Goal: Information Seeking & Learning: Understand process/instructions

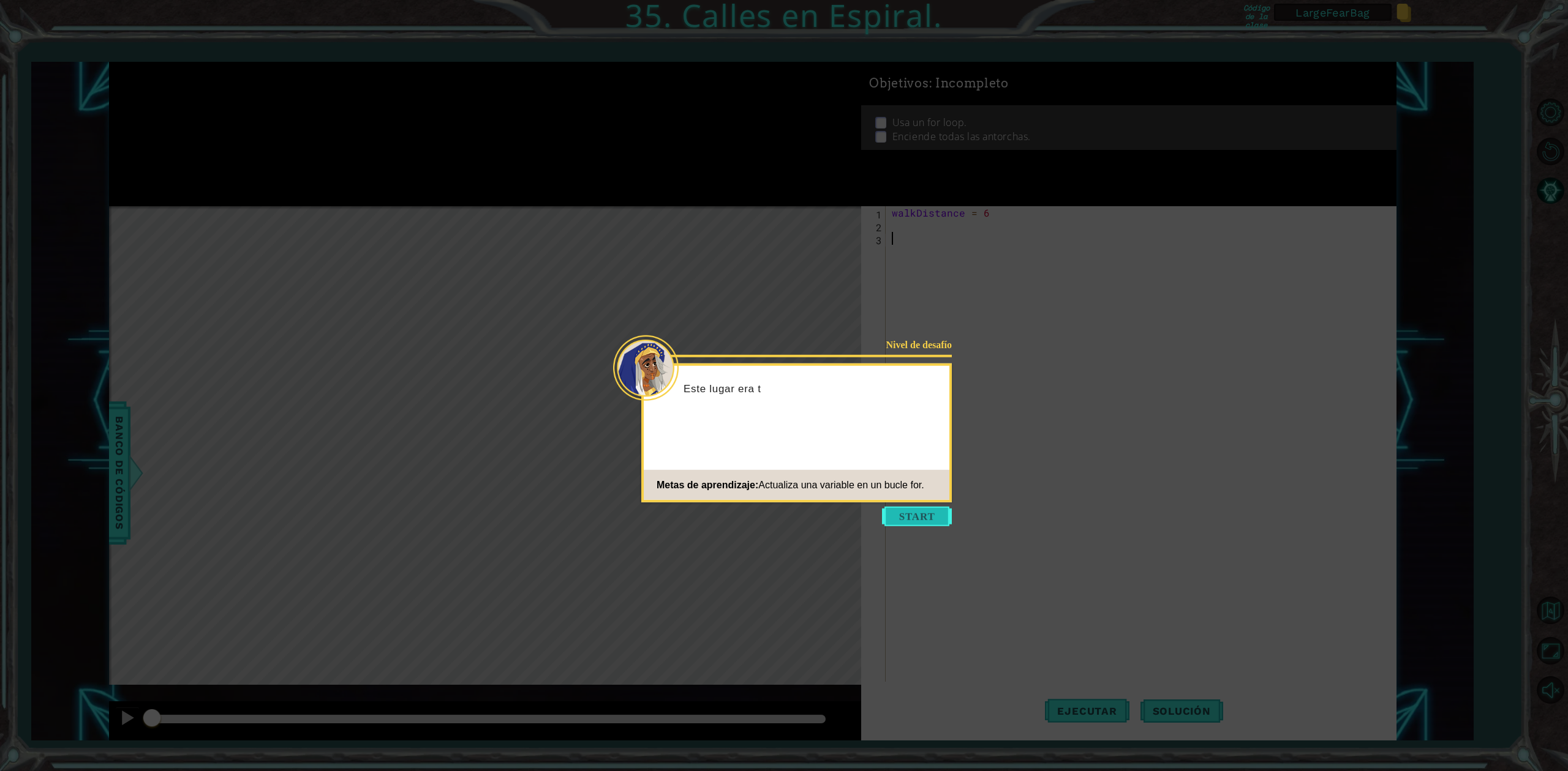
click at [922, 522] on button "Start" at bounding box center [916, 517] width 70 height 20
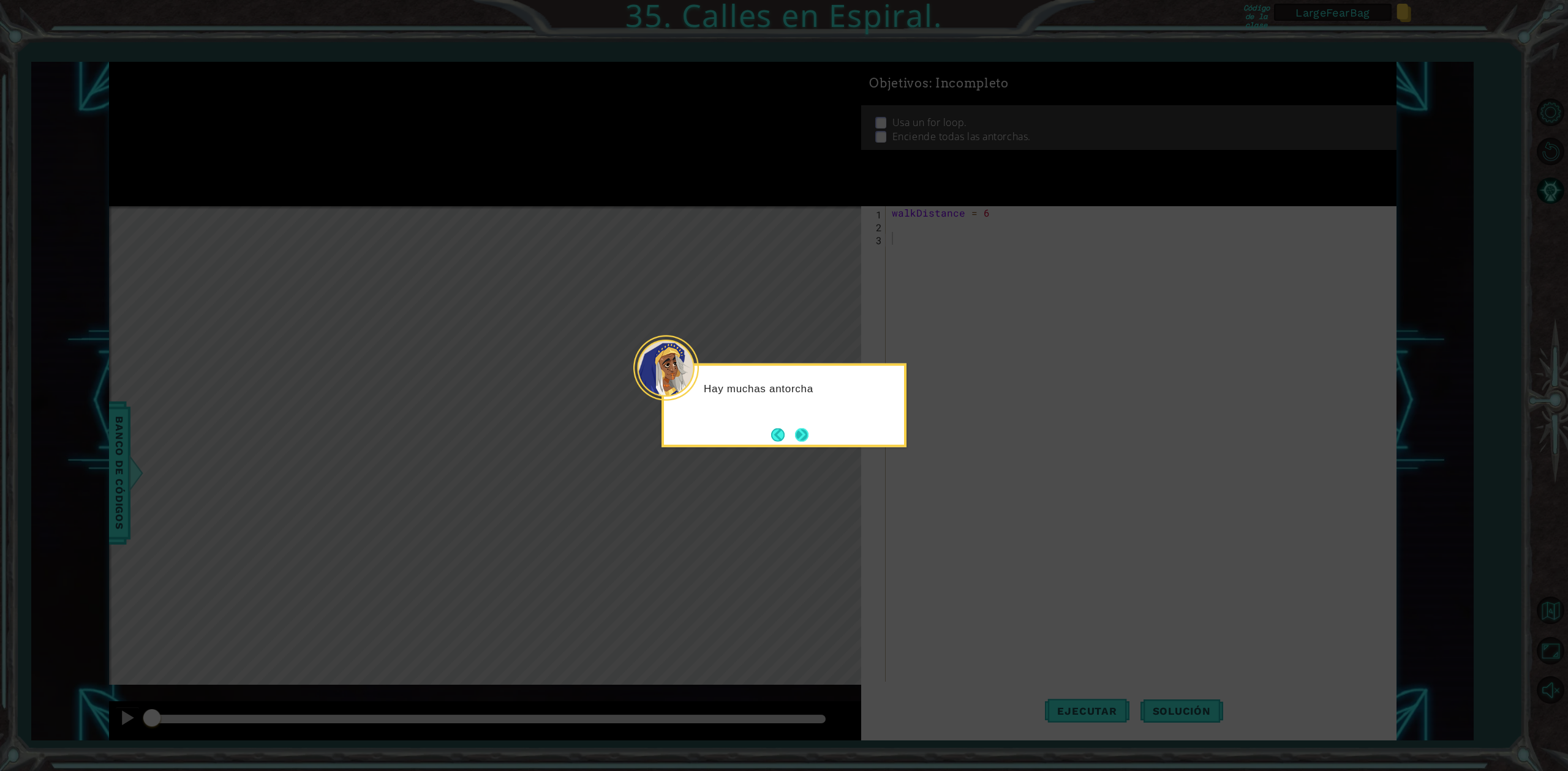
click at [807, 429] on button "Next" at bounding box center [802, 435] width 21 height 21
click at [807, 429] on icon at bounding box center [784, 385] width 1568 height 771
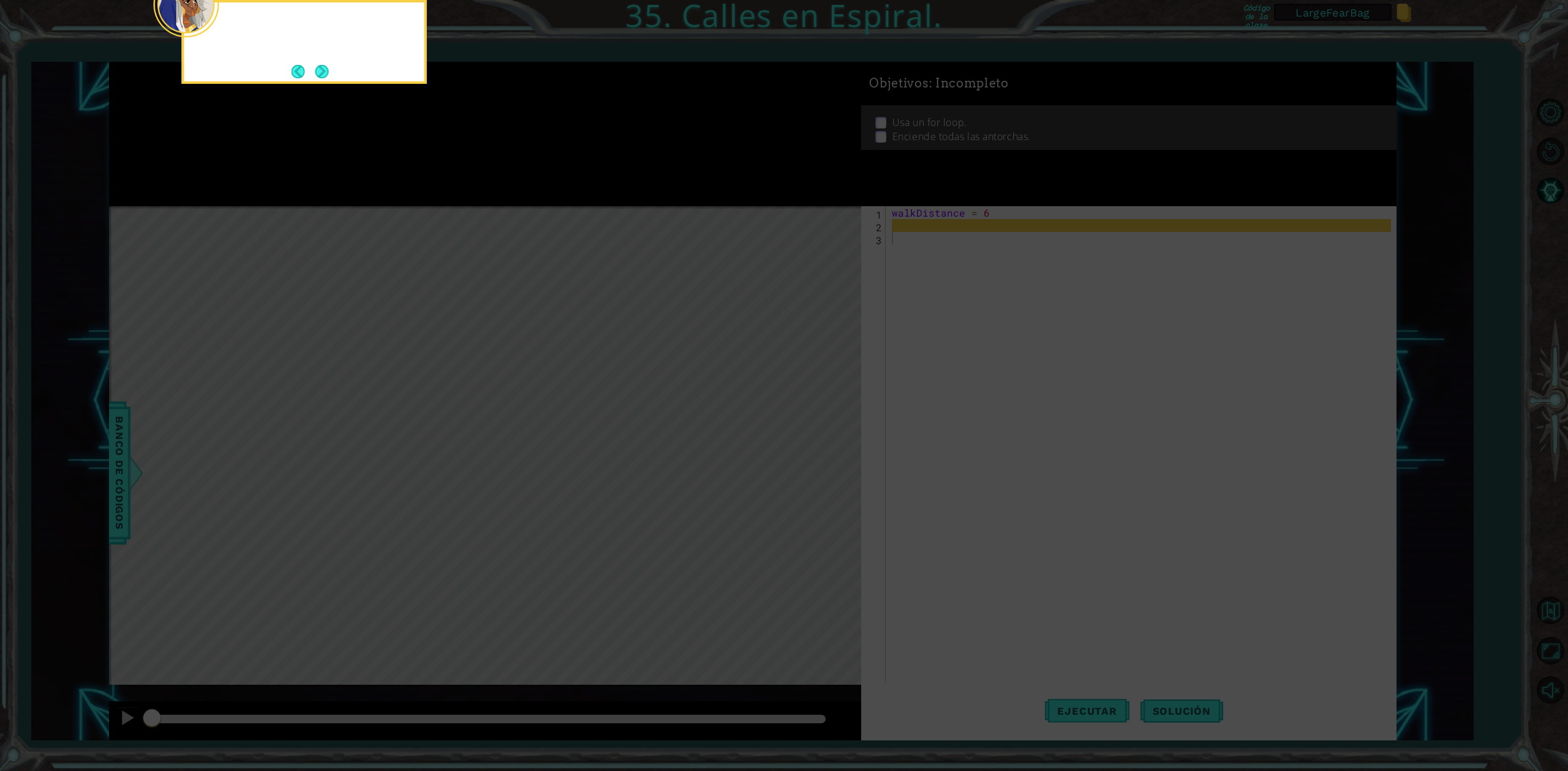
click at [807, 429] on icon at bounding box center [784, 115] width 1568 height 1311
click at [328, 72] on button "Next" at bounding box center [321, 71] width 22 height 22
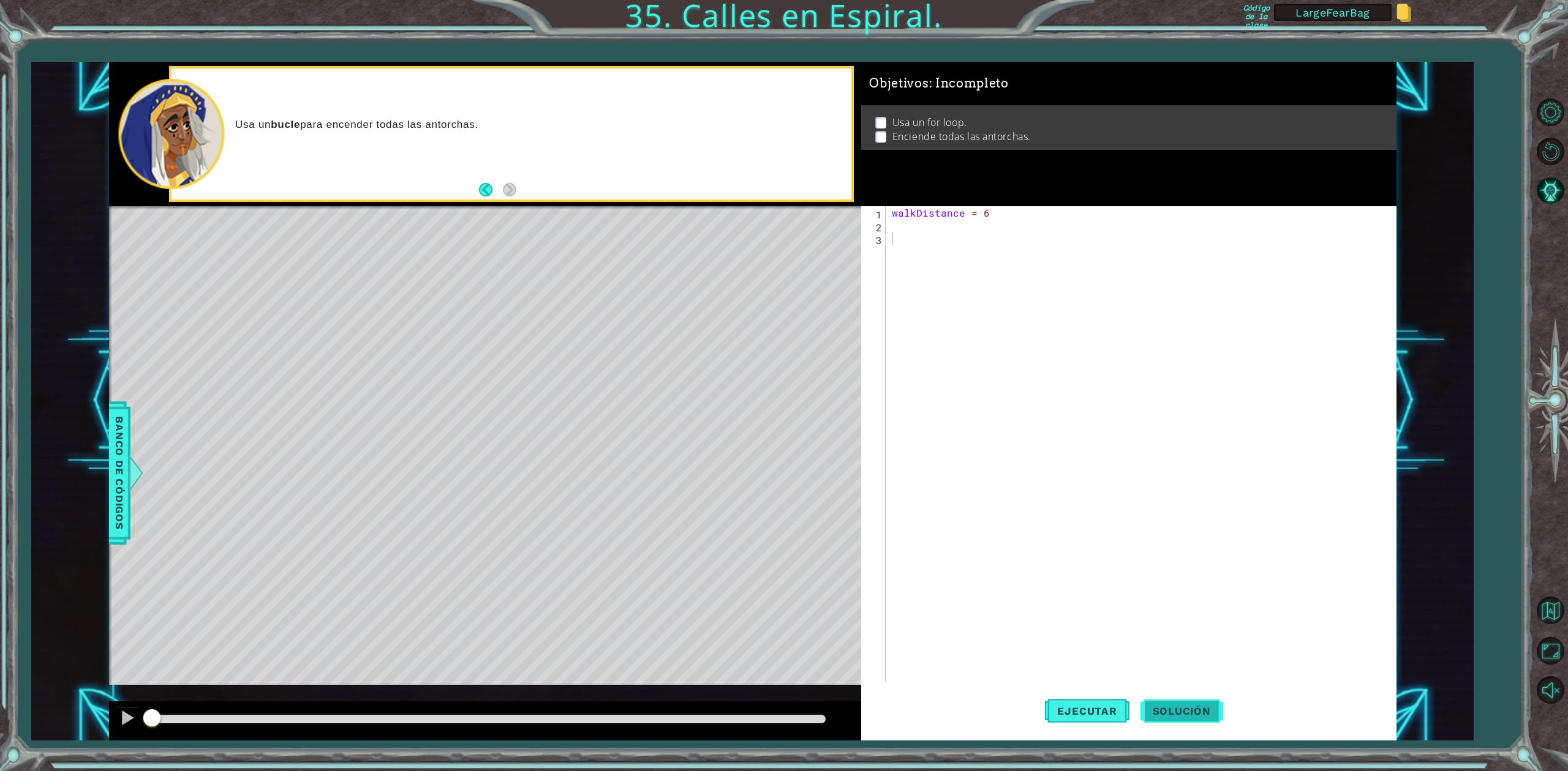
drag, startPoint x: 1124, startPoint y: 715, endPoint x: 1182, endPoint y: 704, distance: 59.0
click at [1183, 699] on div "Ejecutar Solución" at bounding box center [1134, 711] width 535 height 53
click at [1178, 711] on span "Solución" at bounding box center [1181, 711] width 83 height 12
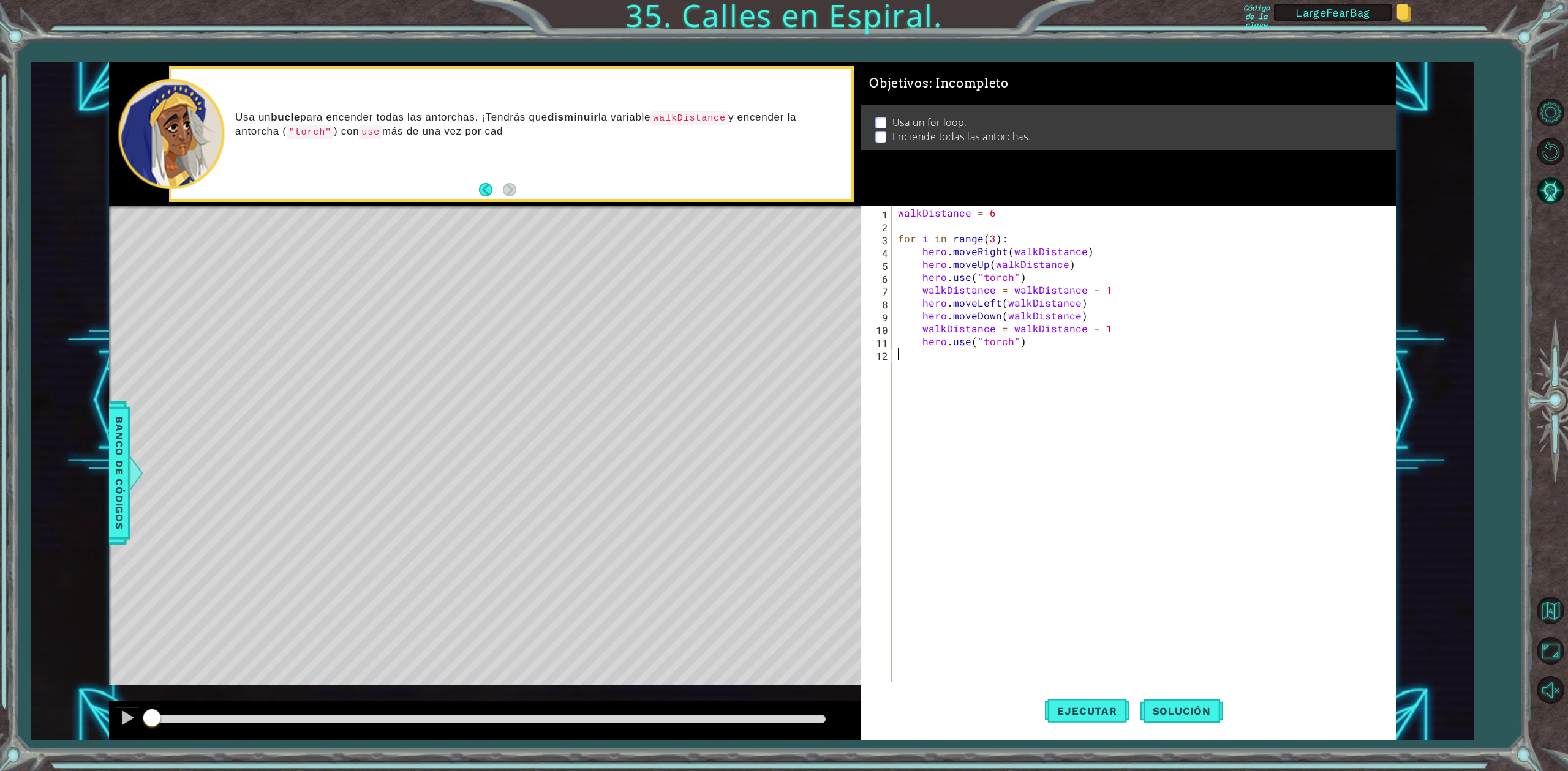
click at [1081, 504] on div "walkDistance = 6 for i in range ( 3 ) : hero . moveRight ( walkDistance ) hero …" at bounding box center [1146, 457] width 502 height 501
